Goal: Task Accomplishment & Management: Use online tool/utility

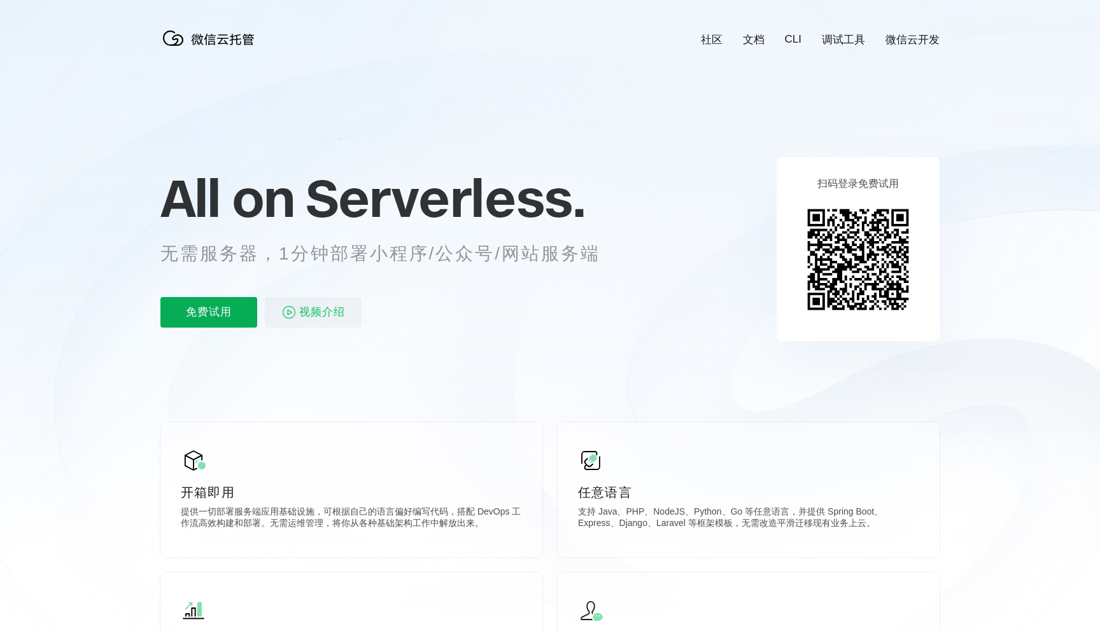
click at [200, 316] on p "免费试用" at bounding box center [208, 312] width 97 height 31
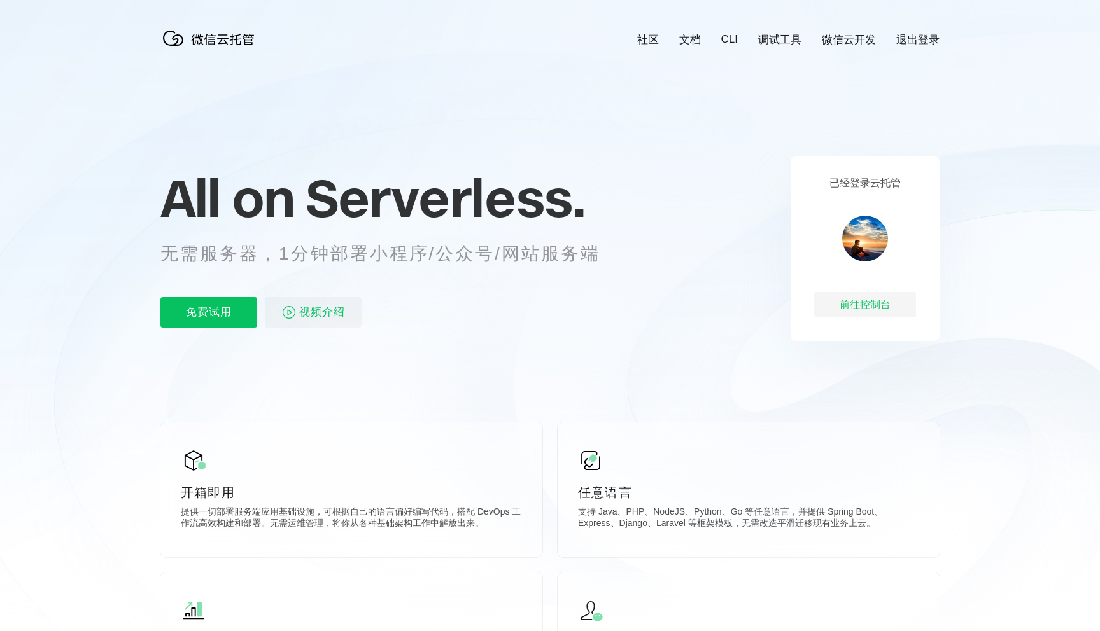
scroll to position [0, 2263]
click at [472, 251] on p "无需服务器，1分钟部署小程序/公众号/网站服务端" at bounding box center [391, 253] width 463 height 25
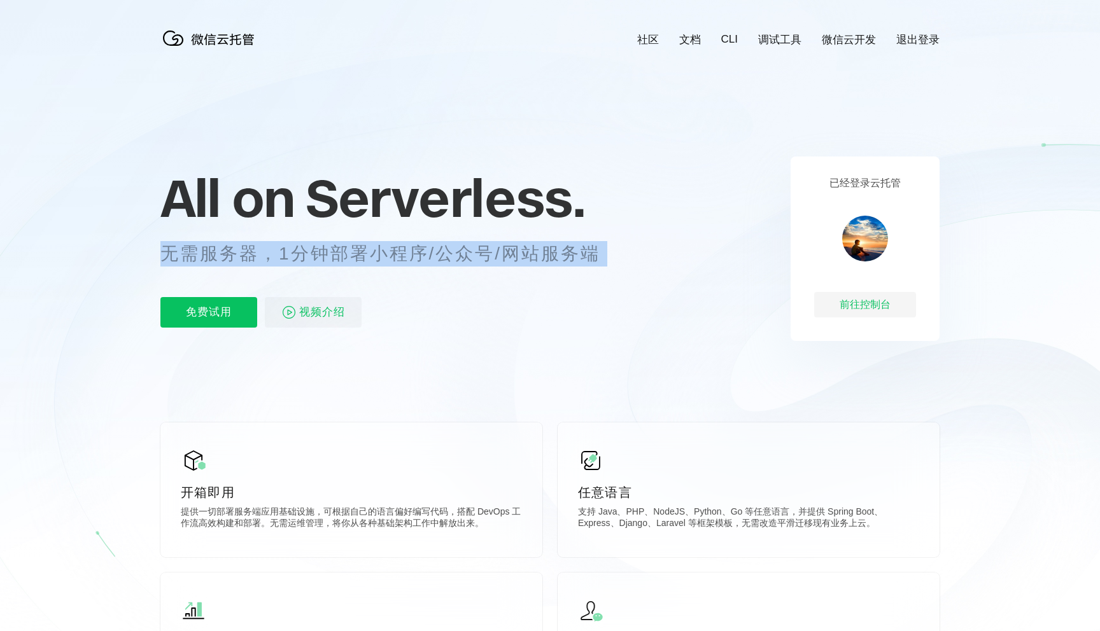
click at [456, 287] on div "All on Serverless. 无需服务器，1分钟部署小程序/公众号/网站服务端 免费试用 视频介绍" at bounding box center [395, 249] width 471 height 185
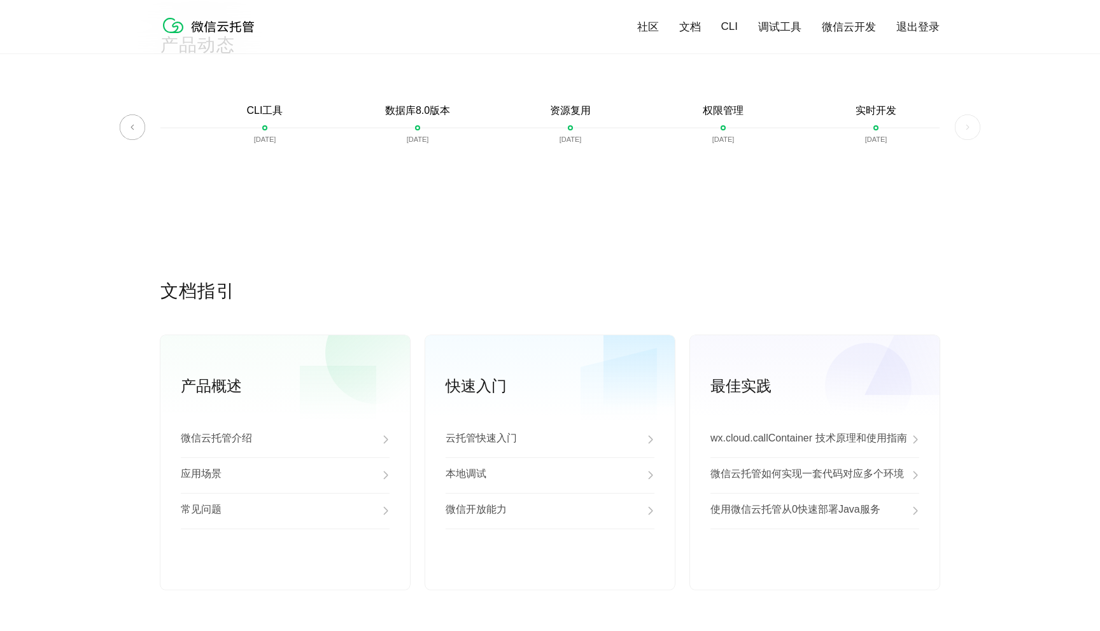
scroll to position [3106, 0]
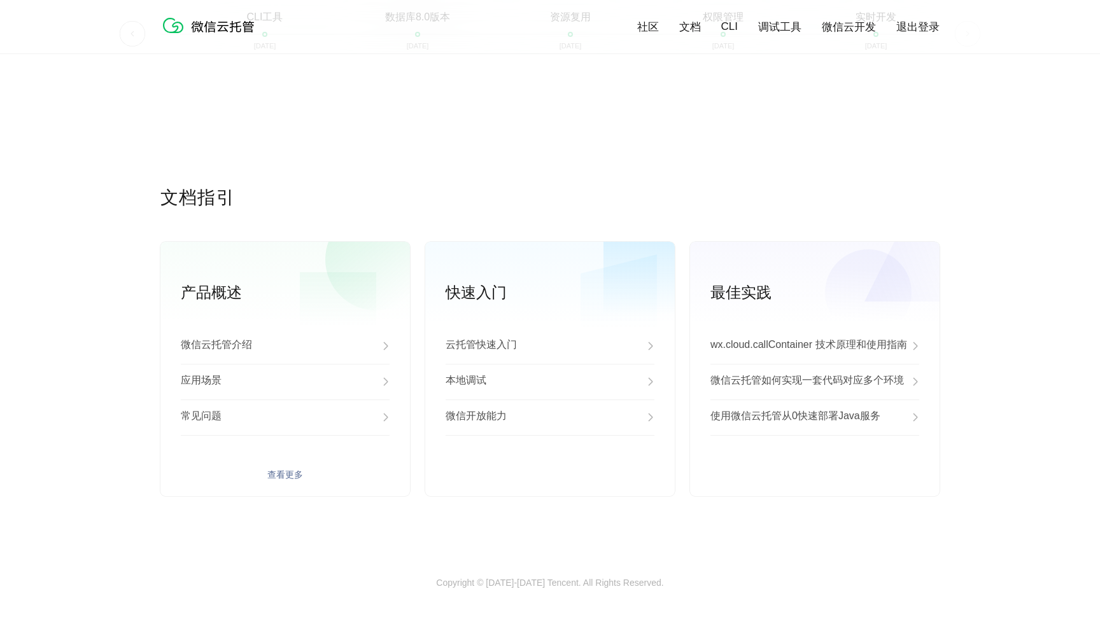
click at [224, 340] on p "微信云托管介绍" at bounding box center [216, 346] width 71 height 15
